Goal: Transaction & Acquisition: Purchase product/service

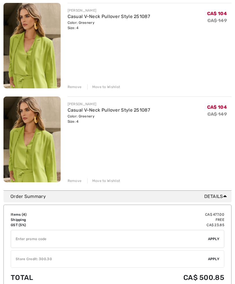
scroll to position [271, 0]
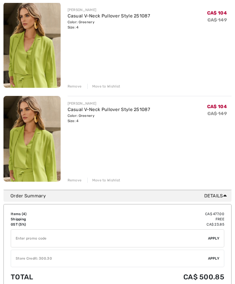
click at [73, 178] on div "Remove" at bounding box center [75, 180] width 14 height 5
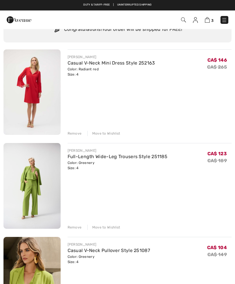
scroll to position [33, 0]
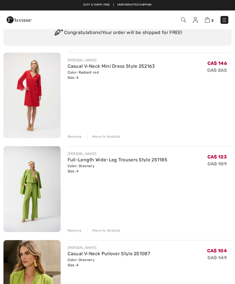
click at [75, 162] on link "Full-Length Wide-Leg Trousers Style 251185" at bounding box center [118, 160] width 100 height 6
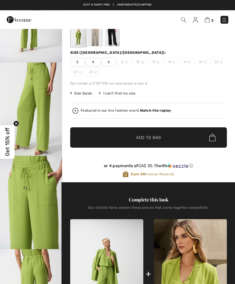
checkbox input "true"
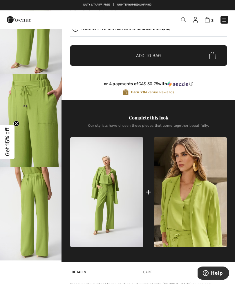
scroll to position [147, 0]
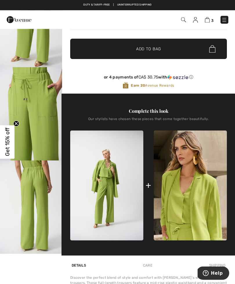
click at [92, 200] on img at bounding box center [106, 186] width 73 height 110
click at [92, 203] on img at bounding box center [106, 186] width 73 height 110
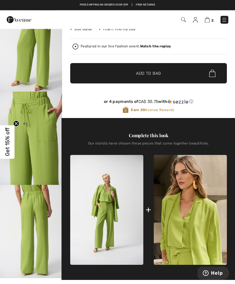
scroll to position [146, 0]
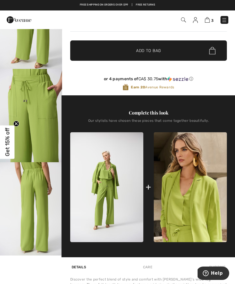
click at [98, 208] on img at bounding box center [106, 187] width 73 height 110
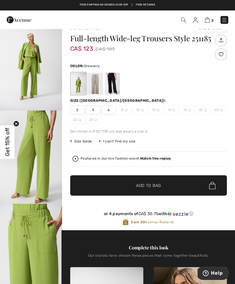
scroll to position [0, 0]
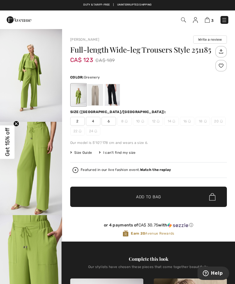
click at [183, 25] on div "3 Checkout" at bounding box center [165, 20] width 134 height 12
click at [220, 24] on span "3" at bounding box center [166, 20] width 126 height 8
click at [227, 19] on img at bounding box center [224, 20] width 6 height 6
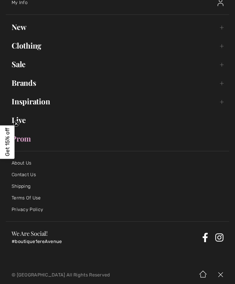
scroll to position [35, 0]
click at [15, 85] on link "Brands Open submenu" at bounding box center [118, 83] width 224 height 13
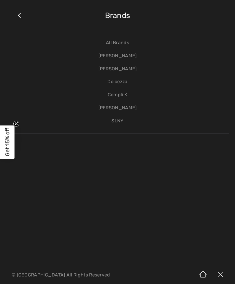
click at [108, 62] on link "[PERSON_NAME]" at bounding box center [117, 68] width 211 height 13
click at [110, 60] on link "[PERSON_NAME]" at bounding box center [117, 55] width 211 height 13
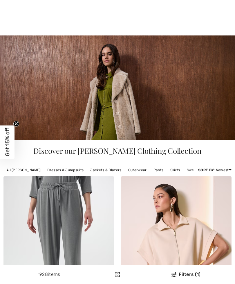
checkbox input "true"
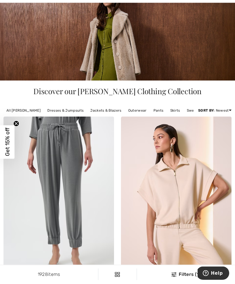
scroll to position [60, 0]
click at [98, 112] on link "Jackets & Blazers" at bounding box center [105, 111] width 37 height 8
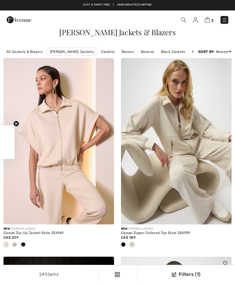
checkbox input "true"
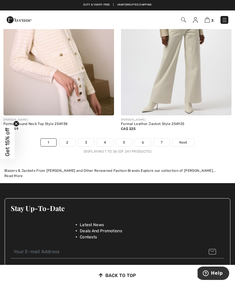
scroll to position [3556, 0]
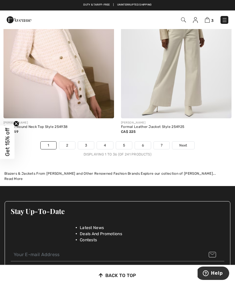
click at [71, 144] on link "2" at bounding box center [67, 145] width 16 height 8
click at [65, 141] on link "2" at bounding box center [67, 145] width 16 height 8
click at [61, 141] on link "2" at bounding box center [67, 145] width 16 height 8
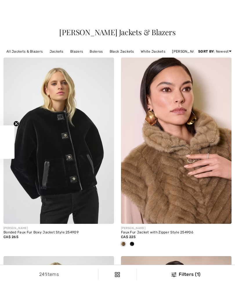
checkbox input "true"
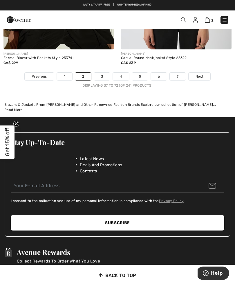
scroll to position [3583, 0]
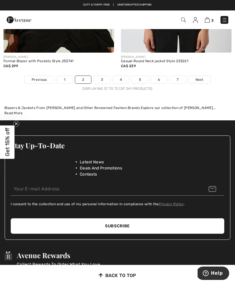
click at [102, 76] on link "3" at bounding box center [102, 80] width 16 height 8
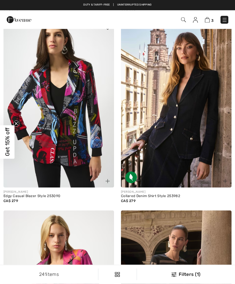
checkbox input "true"
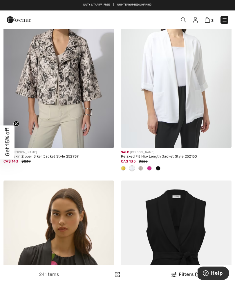
scroll to position [1625, 0]
click at [164, 104] on img at bounding box center [176, 65] width 111 height 166
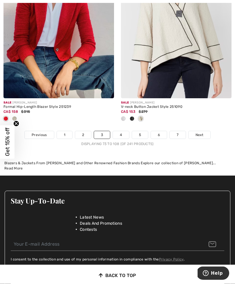
scroll to position [3534, 0]
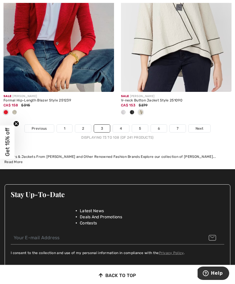
click at [118, 125] on link "4" at bounding box center [121, 129] width 16 height 8
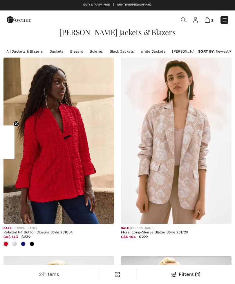
checkbox input "true"
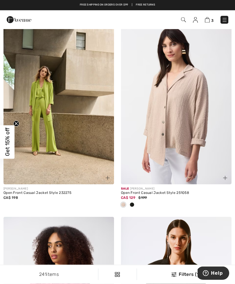
scroll to position [1240, 0]
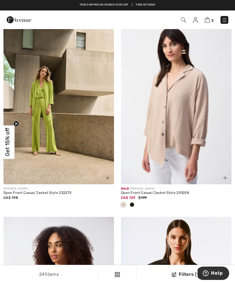
click at [68, 150] on img at bounding box center [58, 101] width 111 height 166
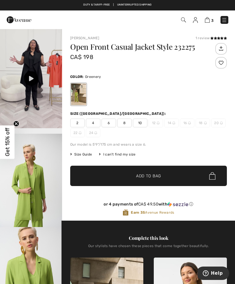
click at [91, 119] on span "4" at bounding box center [93, 122] width 15 height 9
click at [111, 179] on span "✔ Added to Bag Add to Bag" at bounding box center [148, 175] width 157 height 20
click at [208, 22] on img at bounding box center [207, 20] width 5 height 6
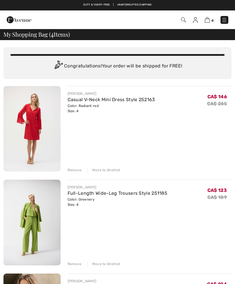
checkbox input "true"
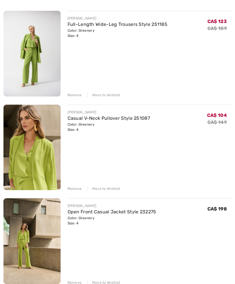
scroll to position [169, 0]
click at [32, 69] on img at bounding box center [31, 52] width 57 height 85
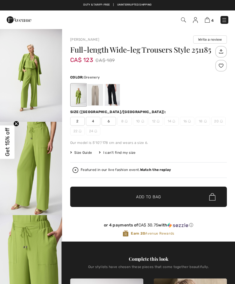
checkbox input "true"
click at [210, 21] on img at bounding box center [207, 20] width 5 height 6
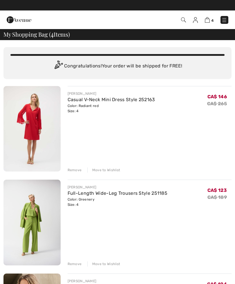
click at [220, 24] on span "4" at bounding box center [166, 20] width 126 height 8
click at [223, 21] on img at bounding box center [224, 20] width 6 height 6
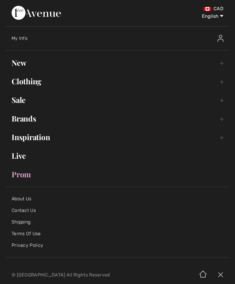
click at [19, 137] on link "Inspiration Toggle submenu" at bounding box center [118, 137] width 224 height 13
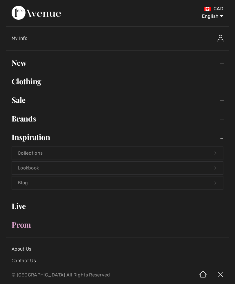
click at [174, 147] on link "Collections Open submenu" at bounding box center [117, 153] width 211 height 13
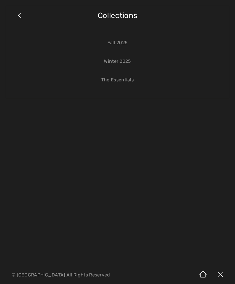
click at [123, 48] on link "Fall 2025" at bounding box center [117, 42] width 211 height 13
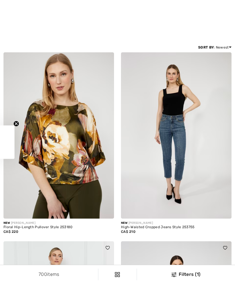
checkbox input "true"
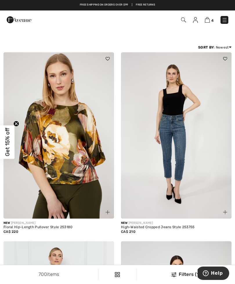
click at [222, 21] on img at bounding box center [225, 20] width 6 height 6
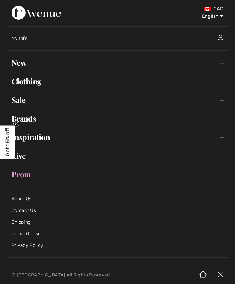
click at [14, 100] on link "Sale Toggle submenu" at bounding box center [118, 99] width 224 height 13
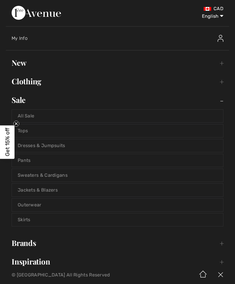
click at [124, 114] on link "All Sale" at bounding box center [117, 115] width 211 height 13
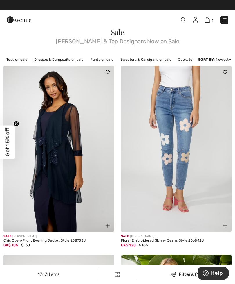
click at [20, 100] on img at bounding box center [58, 149] width 111 height 166
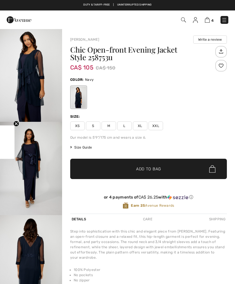
checkbox input "true"
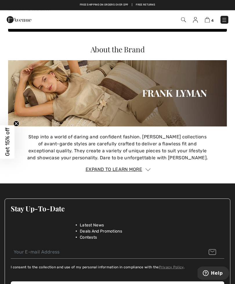
scroll to position [657, 0]
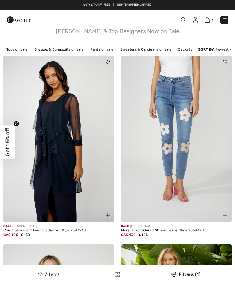
checkbox input "true"
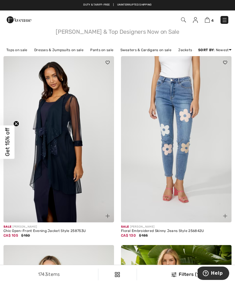
scroll to position [10, 0]
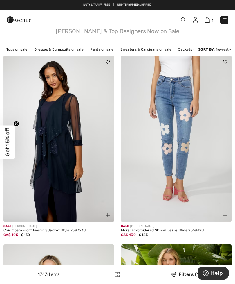
click at [125, 282] on div "1743 items Filters (1) ✖ Clear View Results 1743" at bounding box center [117, 274] width 235 height 19
click at [154, 50] on link "Sweaters & Cardigans on sale" at bounding box center [146, 50] width 57 height 8
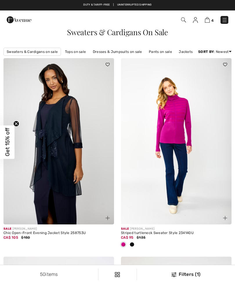
checkbox input "true"
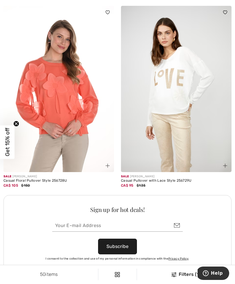
scroll to position [2244, 0]
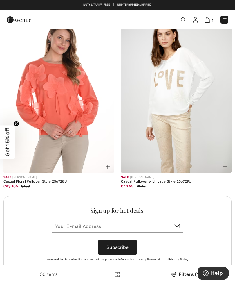
click at [184, 111] on img at bounding box center [176, 90] width 111 height 166
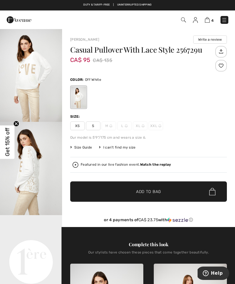
click at [24, 79] on img "1 / 4" at bounding box center [31, 74] width 62 height 93
click at [97, 123] on span "S" at bounding box center [93, 125] width 15 height 9
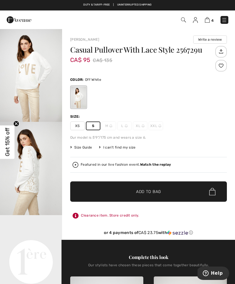
click at [157, 190] on span "Add to Bag" at bounding box center [148, 191] width 25 height 6
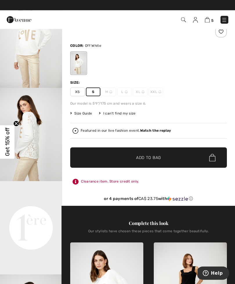
scroll to position [19, 0]
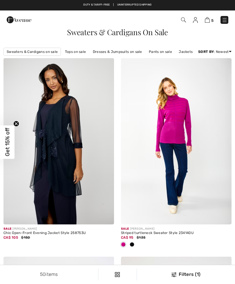
checkbox input "true"
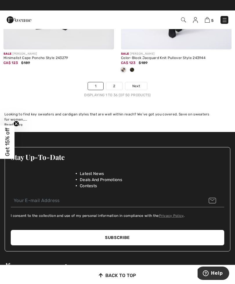
scroll to position [3605, 0]
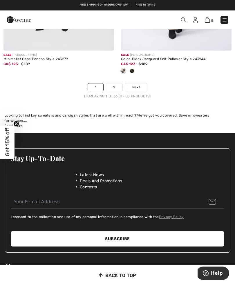
click at [139, 84] on span "Next" at bounding box center [136, 86] width 8 height 5
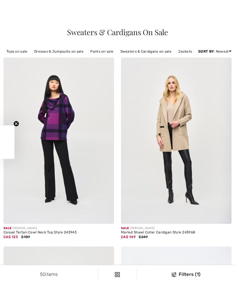
checkbox input "true"
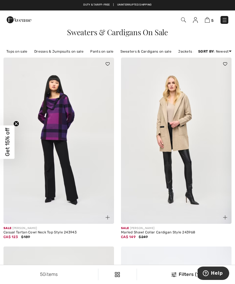
click at [106, 46] on div "Filters 1 50 items Tops on sale Dresses & Jumpsuits on sale Pants on sale Sweat…" at bounding box center [117, 51] width 235 height 12
click at [104, 52] on link "Pants on sale" at bounding box center [101, 52] width 29 height 8
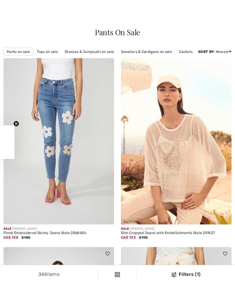
checkbox input "true"
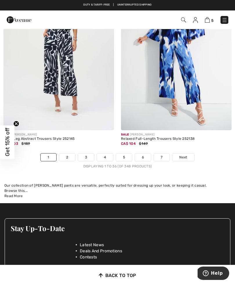
scroll to position [3492, 0]
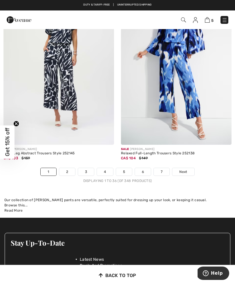
click at [67, 168] on link "2" at bounding box center [67, 172] width 16 height 8
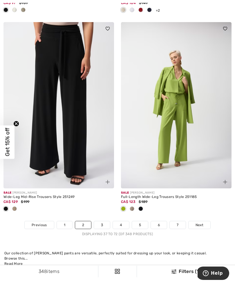
scroll to position [3469, 0]
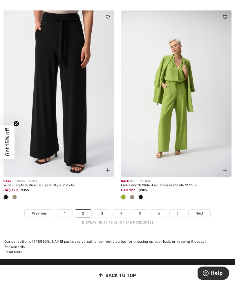
click at [102, 209] on link "3" at bounding box center [102, 213] width 16 height 8
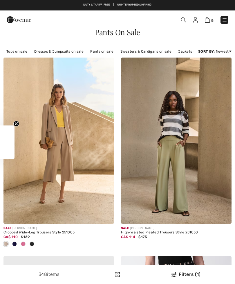
checkbox input "true"
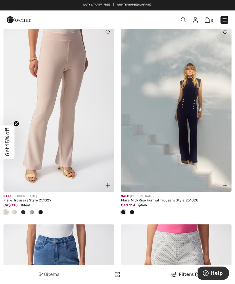
scroll to position [2481, 0]
click at [193, 125] on img at bounding box center [176, 109] width 111 height 166
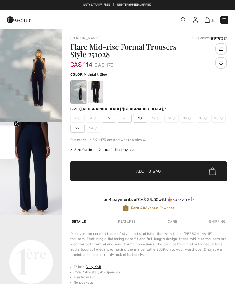
checkbox input "true"
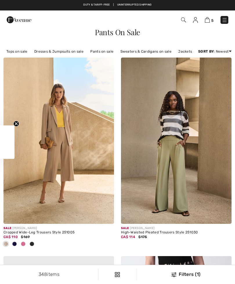
checkbox input "true"
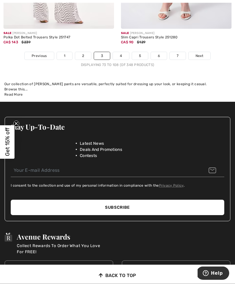
scroll to position [3600, 0]
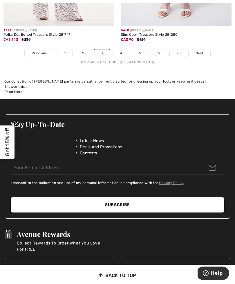
click at [123, 51] on link "4" at bounding box center [121, 53] width 16 height 8
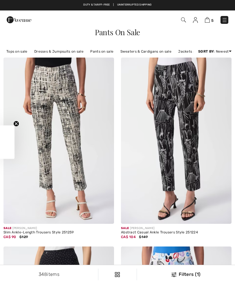
checkbox input "true"
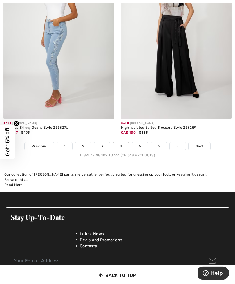
scroll to position [3497, 0]
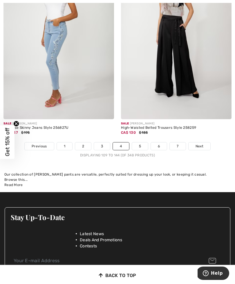
click at [138, 142] on link "5" at bounding box center [140, 146] width 16 height 8
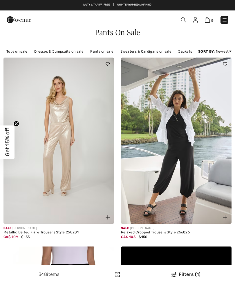
checkbox input "true"
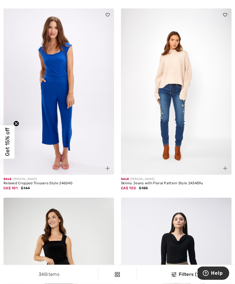
scroll to position [1429, 0]
click at [156, 110] on img at bounding box center [176, 91] width 111 height 166
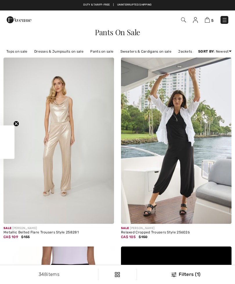
checkbox input "true"
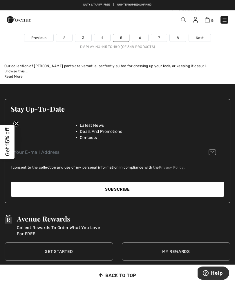
scroll to position [3577, 0]
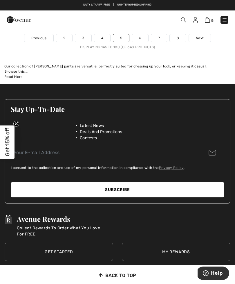
click at [137, 36] on link "6" at bounding box center [140, 38] width 16 height 8
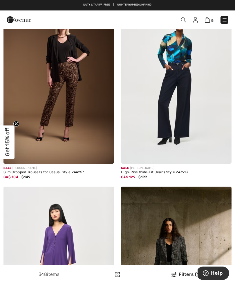
scroll to position [1239, 0]
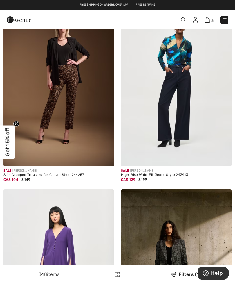
click at [84, 105] on img at bounding box center [58, 83] width 111 height 166
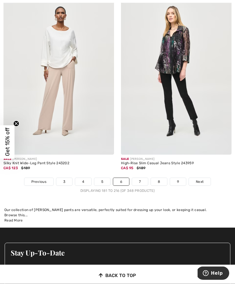
scroll to position [3424, 0]
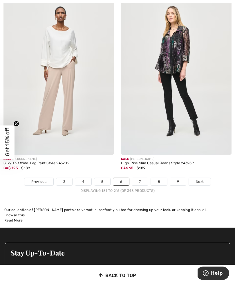
click at [142, 178] on link "7" at bounding box center [140, 182] width 16 height 8
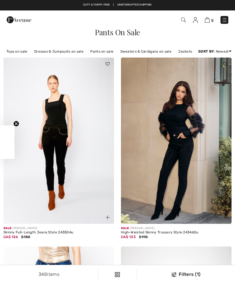
checkbox input "true"
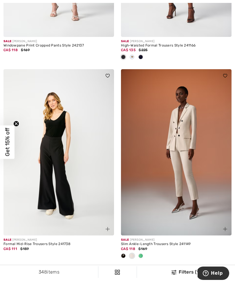
scroll to position [3436, 0]
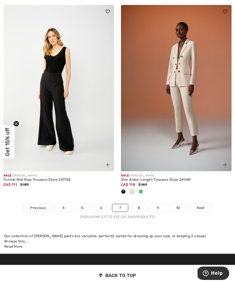
click at [138, 204] on link "8" at bounding box center [139, 208] width 16 height 8
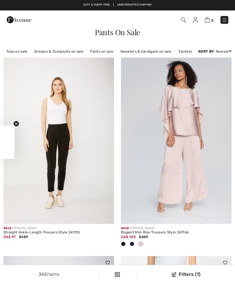
checkbox input "true"
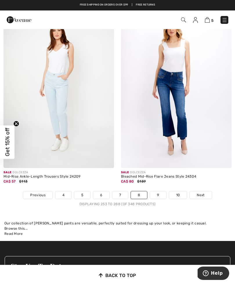
scroll to position [3429, 0]
click at [160, 194] on link "9" at bounding box center [158, 195] width 16 height 8
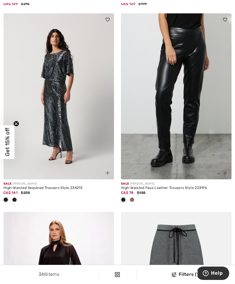
scroll to position [424, 0]
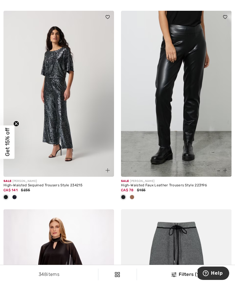
click at [204, 153] on img at bounding box center [176, 94] width 111 height 166
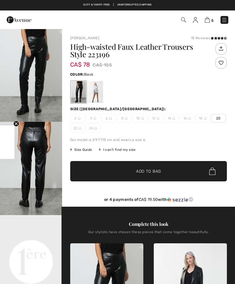
checkbox input "true"
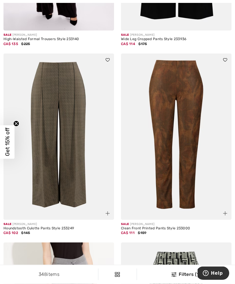
scroll to position [769, 0]
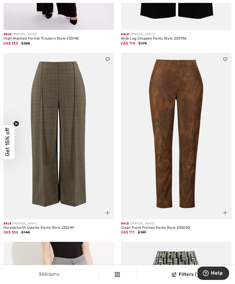
click at [203, 166] on img at bounding box center [176, 136] width 111 height 166
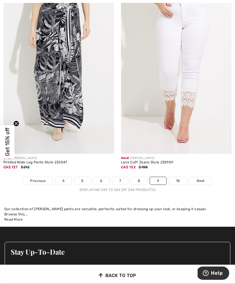
scroll to position [3434, 0]
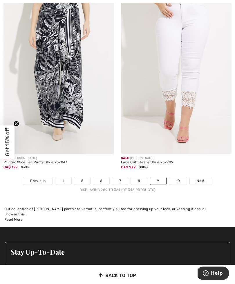
click at [181, 177] on link "10" at bounding box center [178, 181] width 18 height 8
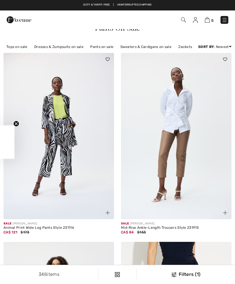
checkbox input "true"
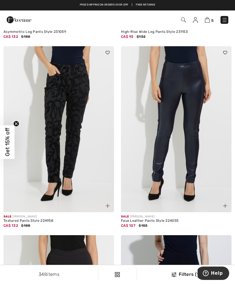
scroll to position [579, 0]
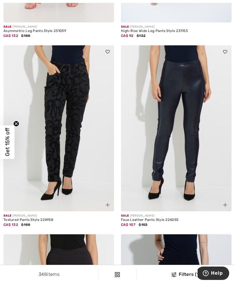
click at [56, 103] on img at bounding box center [58, 128] width 111 height 166
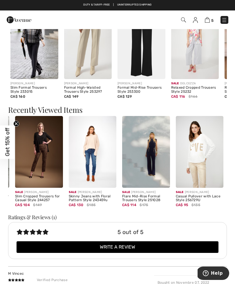
scroll to position [0, 102]
click at [205, 158] on img at bounding box center [200, 152] width 48 height 72
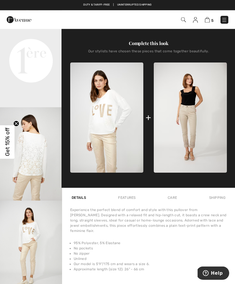
scroll to position [201, 0]
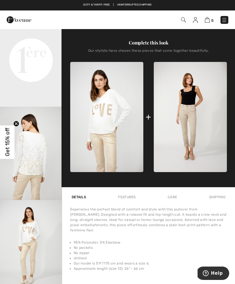
click at [114, 140] on img at bounding box center [106, 117] width 73 height 110
click at [114, 164] on img at bounding box center [106, 117] width 73 height 110
click at [121, 150] on img at bounding box center [106, 117] width 73 height 110
click at [124, 158] on img at bounding box center [106, 117] width 73 height 110
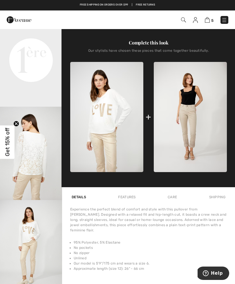
scroll to position [201, 0]
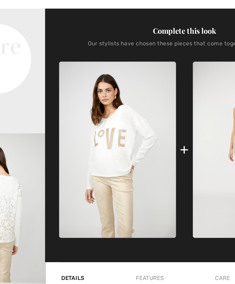
click at [90, 132] on img at bounding box center [106, 117] width 73 height 110
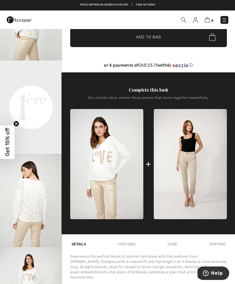
scroll to position [154, 0]
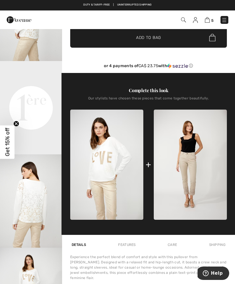
click at [128, 172] on img at bounding box center [106, 164] width 73 height 110
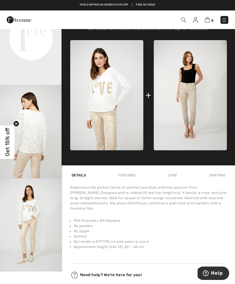
scroll to position [221, 0]
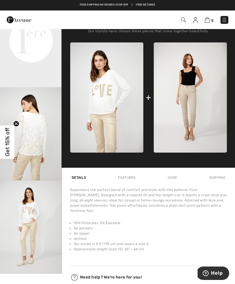
click at [187, 128] on img at bounding box center [190, 97] width 73 height 110
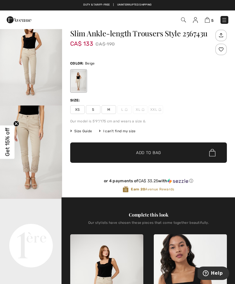
scroll to position [16, 0]
click at [95, 111] on span "S" at bounding box center [93, 109] width 15 height 9
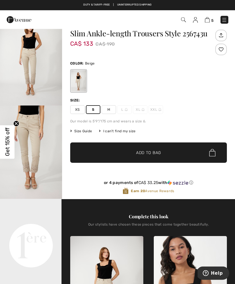
scroll to position [16, 0]
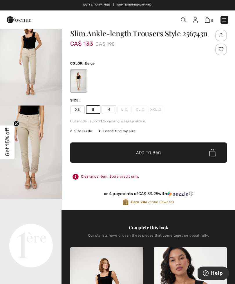
click at [31, 69] on img "1 / 5" at bounding box center [31, 58] width 62 height 93
click at [168, 151] on span "✔ Added to Bag Add to Bag" at bounding box center [148, 152] width 157 height 20
click at [208, 21] on img at bounding box center [207, 20] width 5 height 6
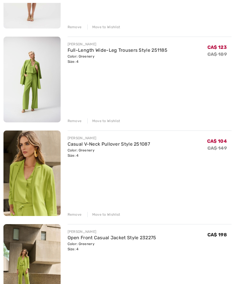
scroll to position [136, 0]
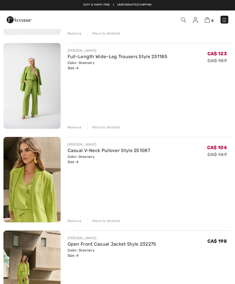
click at [71, 125] on div "Remove" at bounding box center [75, 127] width 14 height 5
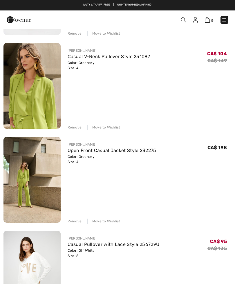
click at [74, 127] on div "Remove" at bounding box center [75, 127] width 14 height 5
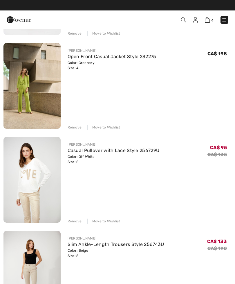
click at [78, 127] on div "Remove" at bounding box center [75, 127] width 14 height 5
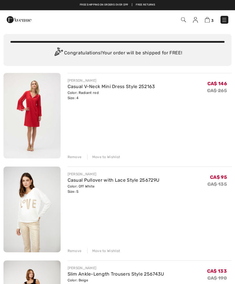
scroll to position [0, 0]
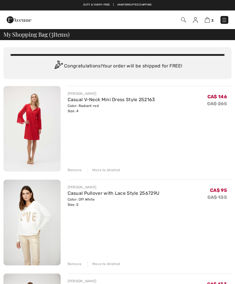
click at [224, 23] on img at bounding box center [224, 20] width 6 height 6
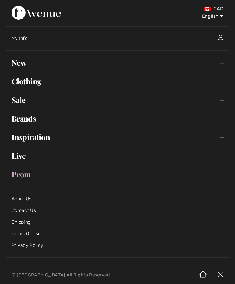
click at [21, 65] on link "New Toggle submenu" at bounding box center [118, 62] width 224 height 13
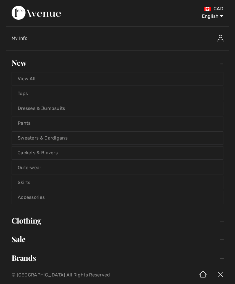
click at [25, 77] on link "View All" at bounding box center [117, 78] width 211 height 13
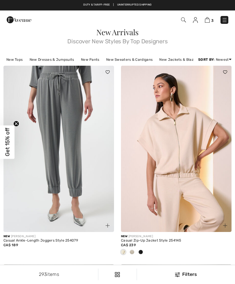
checkbox input "true"
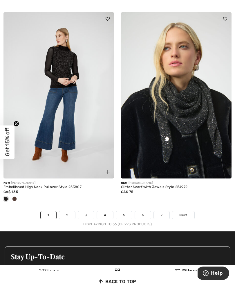
scroll to position [3472, 0]
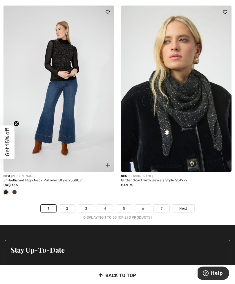
click at [70, 204] on link "2" at bounding box center [67, 208] width 16 height 8
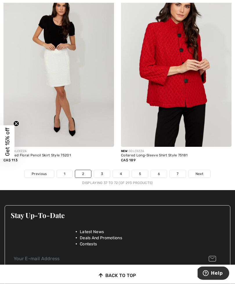
scroll to position [3507, 0]
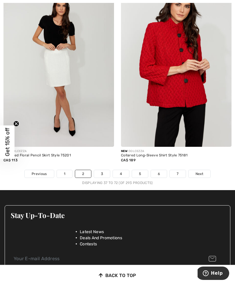
click at [103, 170] on link "3" at bounding box center [102, 174] width 16 height 8
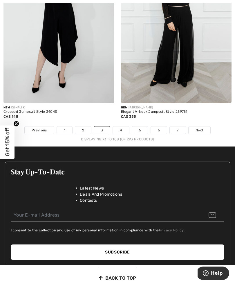
scroll to position [3561, 0]
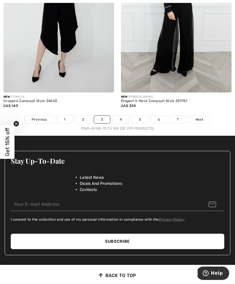
click at [120, 116] on link "4" at bounding box center [121, 120] width 16 height 8
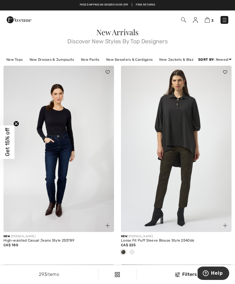
click at [225, 21] on img at bounding box center [225, 20] width 6 height 6
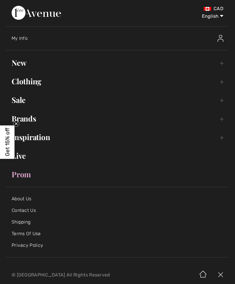
click at [218, 40] on img at bounding box center [221, 38] width 6 height 7
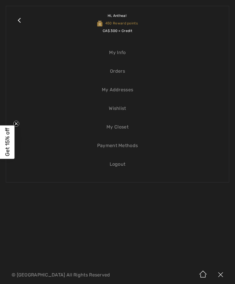
click at [222, 39] on div "CAD English English Français My Info Hi, Anthea! 450 Reward points CA$ 300 = Cr…" at bounding box center [117, 133] width 235 height 266
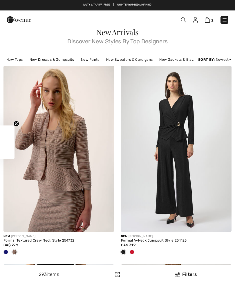
checkbox input "true"
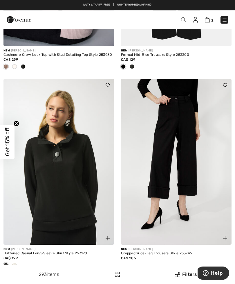
scroll to position [3012, 0]
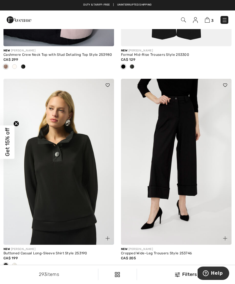
click at [194, 21] on img at bounding box center [195, 20] width 5 height 6
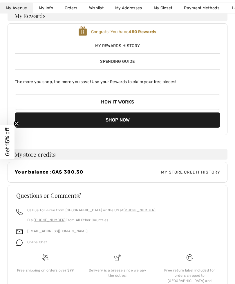
scroll to position [66, 0]
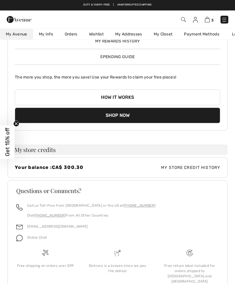
click at [192, 166] on span "My Store Credit History" at bounding box center [169, 167] width 103 height 6
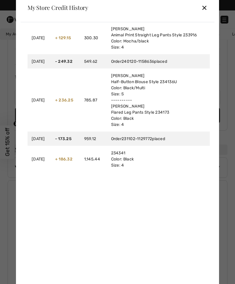
scroll to position [46, 0]
click at [210, 16] on div "My Store Credit History ✕" at bounding box center [118, 7] width 194 height 29
click at [202, 14] on div "✕" at bounding box center [204, 7] width 6 height 12
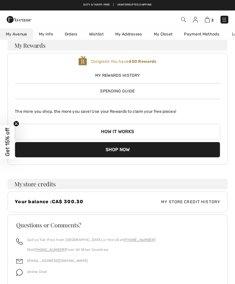
scroll to position [31, 0]
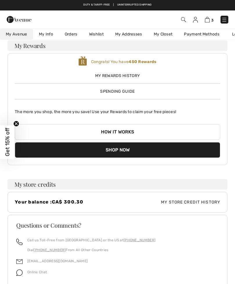
click at [185, 132] on button "How it works" at bounding box center [118, 132] width 206 height 16
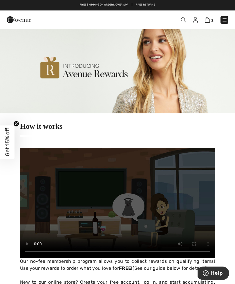
click at [210, 20] on img at bounding box center [207, 20] width 5 height 6
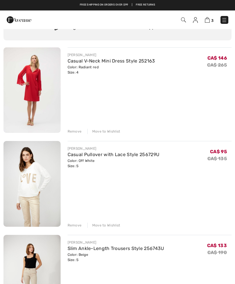
scroll to position [40, 0]
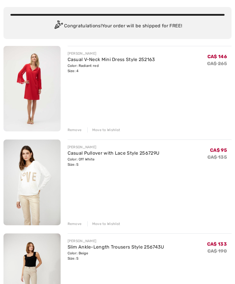
click at [39, 83] on img at bounding box center [31, 88] width 57 height 85
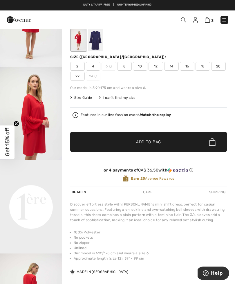
scroll to position [55, 0]
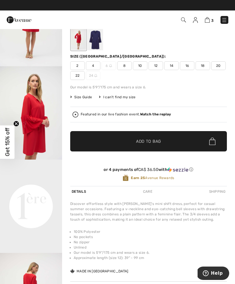
click at [162, 115] on strong "Watch the replay" at bounding box center [155, 114] width 31 height 4
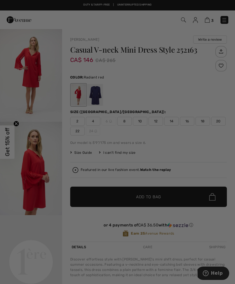
scroll to position [0, 0]
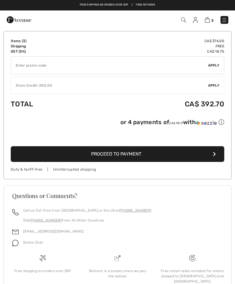
scroll to position [350, 0]
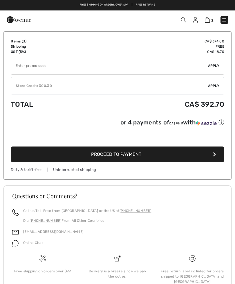
click at [212, 85] on span "Apply" at bounding box center [214, 85] width 12 height 5
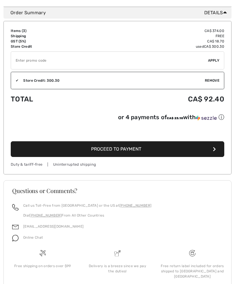
scroll to position [362, 0]
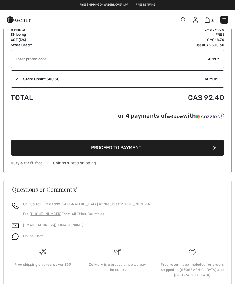
click at [216, 150] on button "Proceed to Payment" at bounding box center [118, 148] width 214 height 16
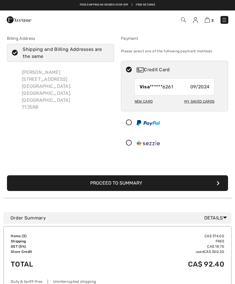
click at [217, 181] on icon "submit" at bounding box center [218, 183] width 3 height 5
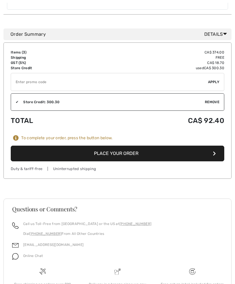
scroll to position [457, 0]
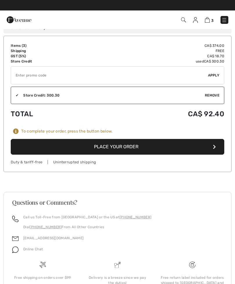
click at [213, 144] on icon "button" at bounding box center [214, 146] width 3 height 5
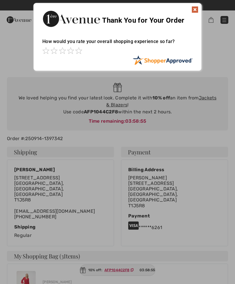
click at [198, 10] on img at bounding box center [195, 9] width 7 height 7
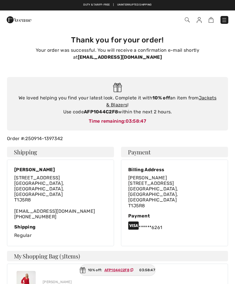
click at [212, 100] on link "Jackets & Blazers" at bounding box center [161, 101] width 110 height 12
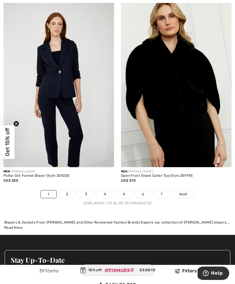
scroll to position [3547, 0]
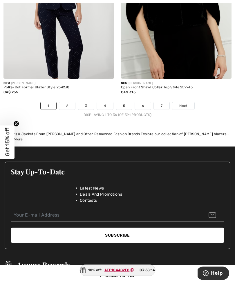
click at [66, 105] on link "2" at bounding box center [67, 106] width 16 height 8
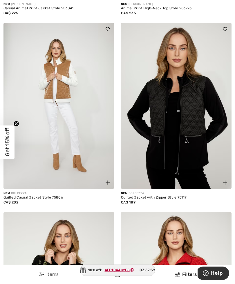
scroll to position [1420, 0]
